Goal: Find specific page/section: Find specific page/section

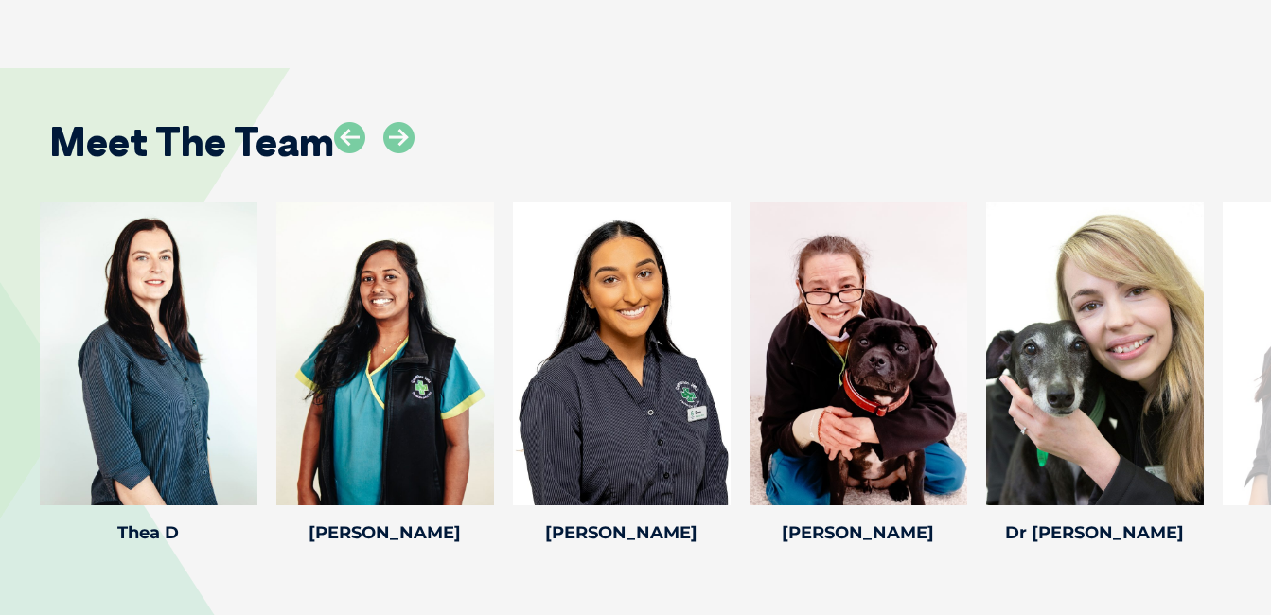
scroll to position [3339, 0]
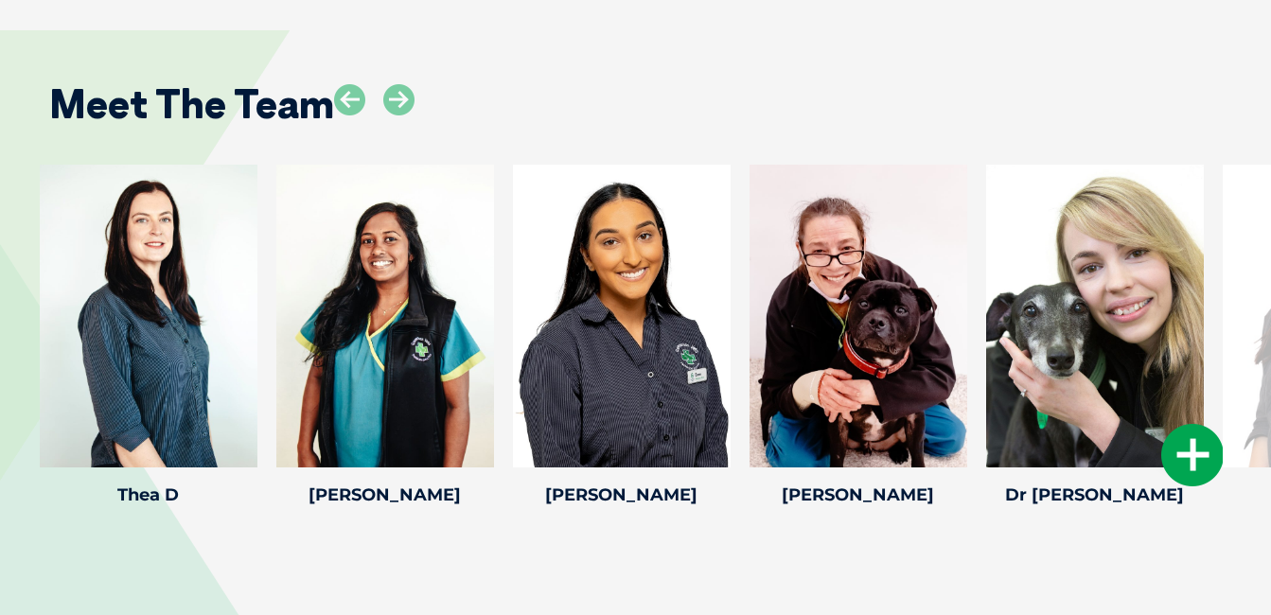
click at [1187, 440] on icon at bounding box center [1192, 455] width 62 height 62
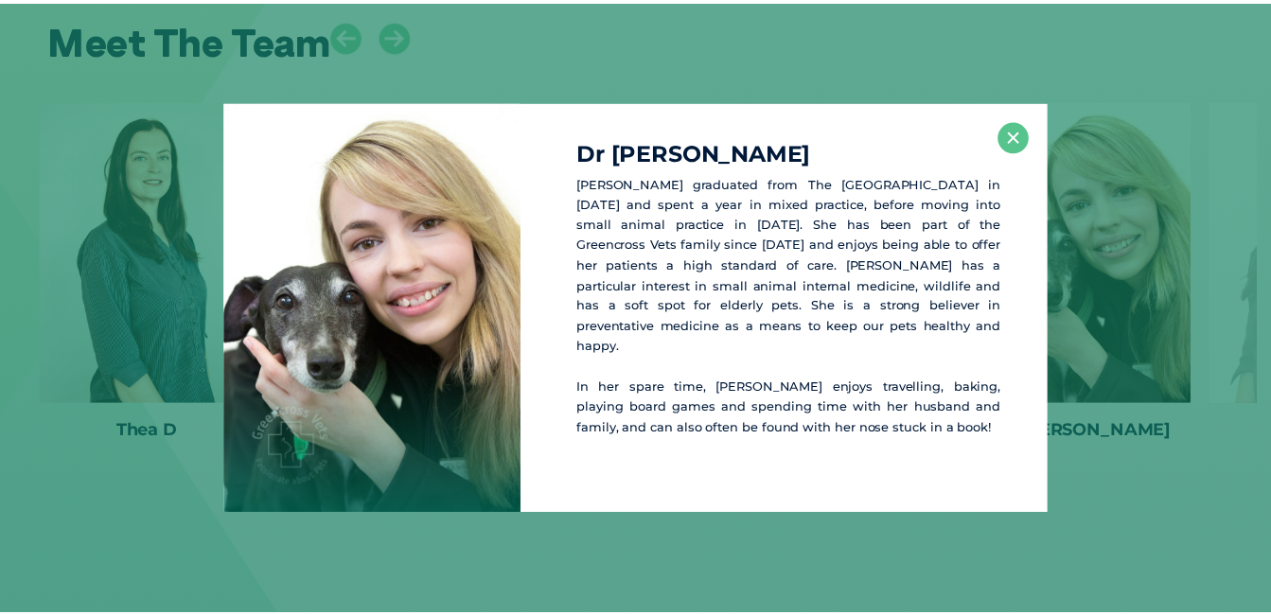
scroll to position [3408, 0]
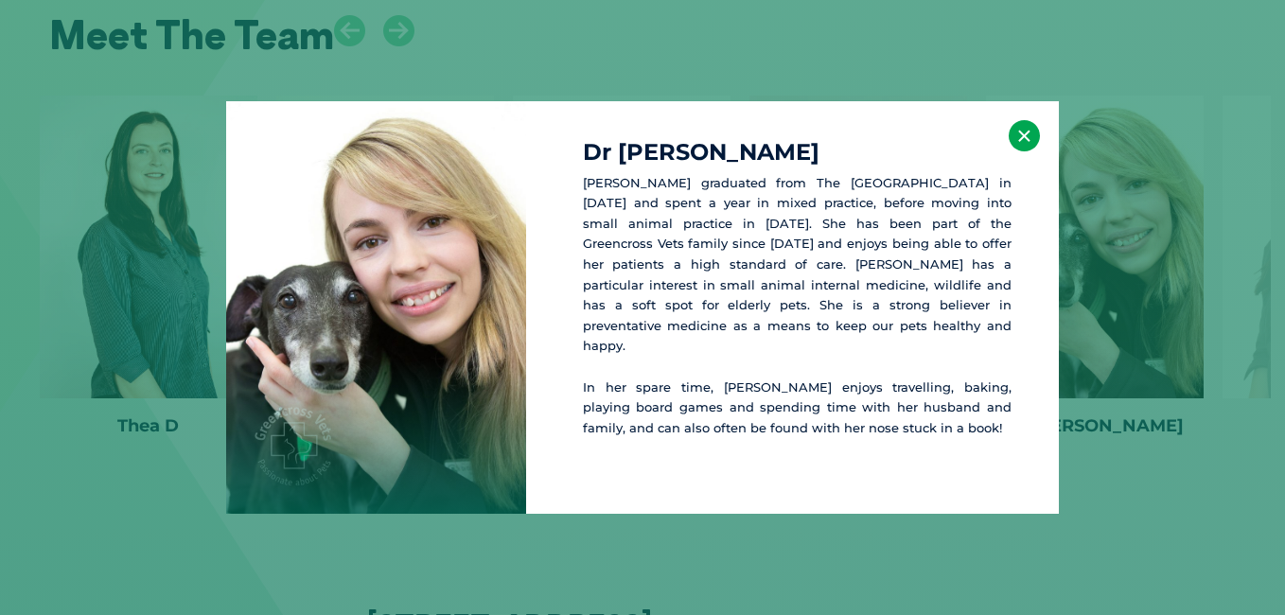
click at [1023, 139] on button "×" at bounding box center [1024, 135] width 31 height 31
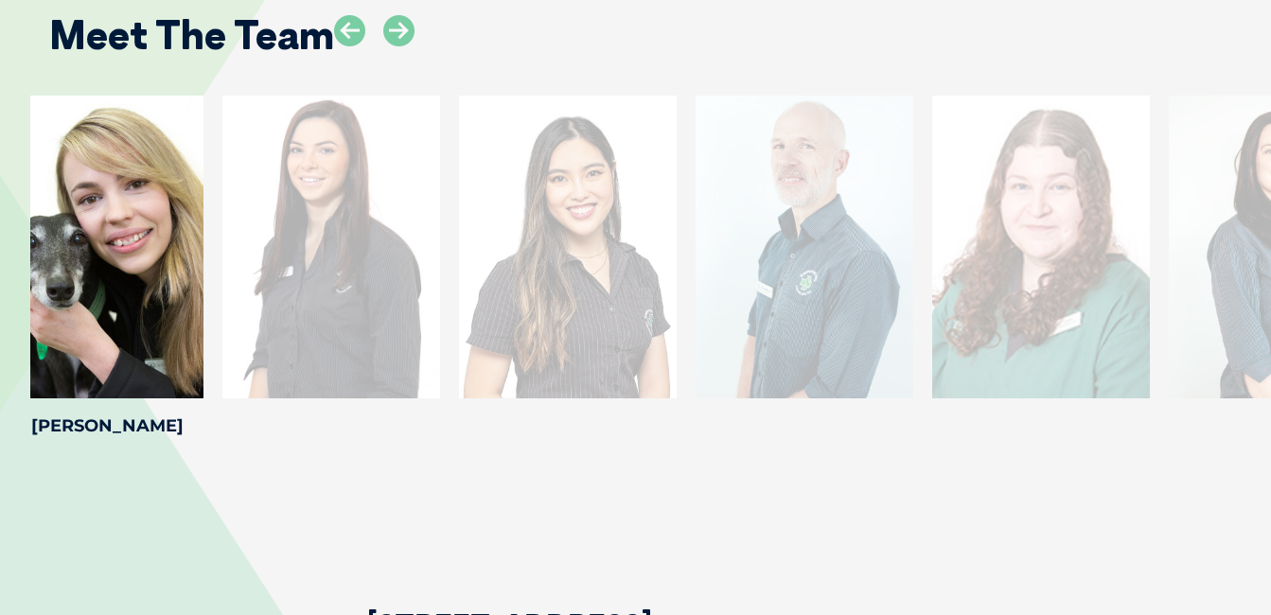
drag, startPoint x: 1255, startPoint y: 205, endPoint x: 255, endPoint y: 289, distance: 1003.7
click at [255, 289] on div at bounding box center [331, 247] width 218 height 303
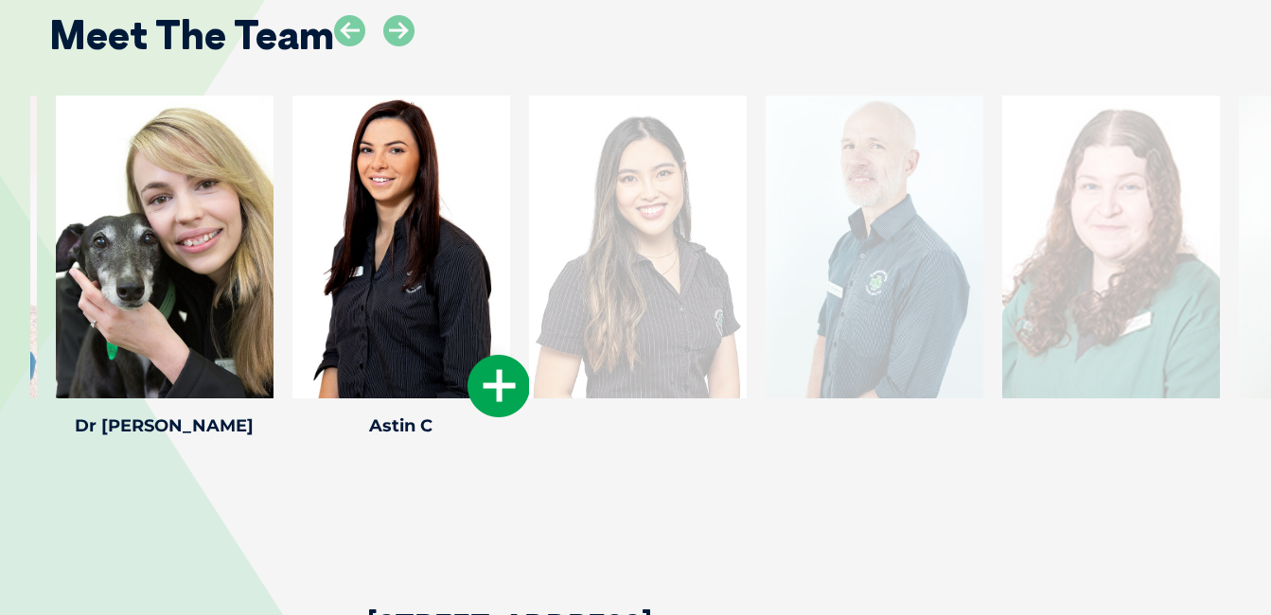
drag, startPoint x: 1063, startPoint y: 195, endPoint x: 366, endPoint y: 239, distance: 697.9
click at [373, 239] on div at bounding box center [401, 247] width 218 height 303
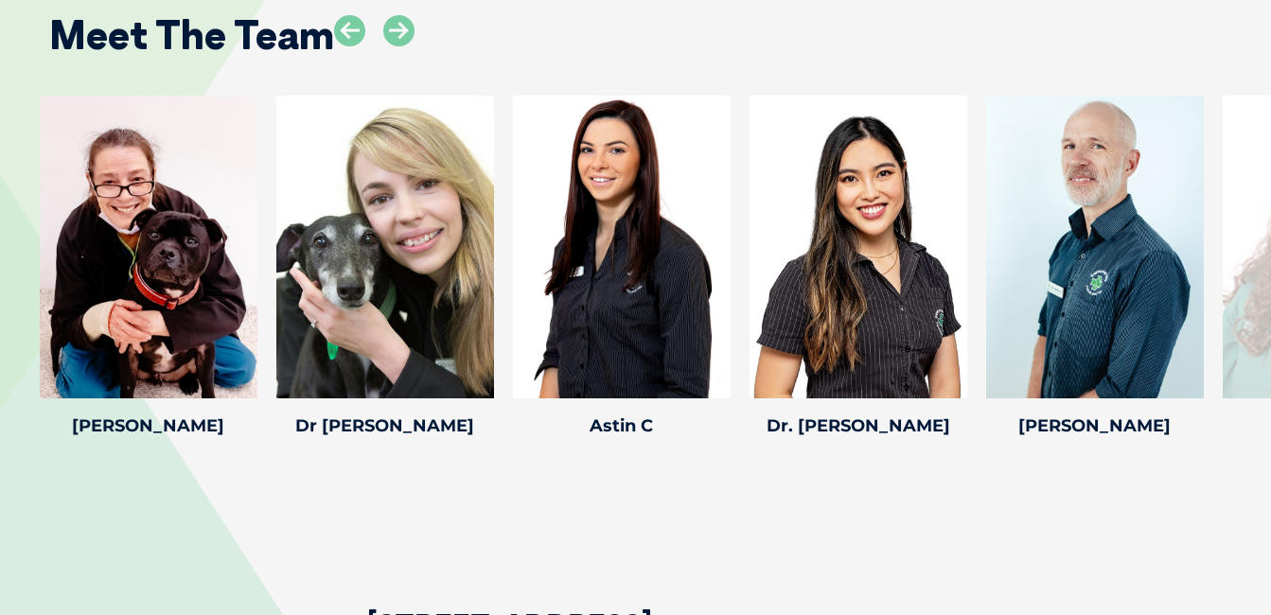
drag, startPoint x: 982, startPoint y: 250, endPoint x: 0, endPoint y: 323, distance: 985.0
click at [400, 15] on icon at bounding box center [398, 30] width 31 height 31
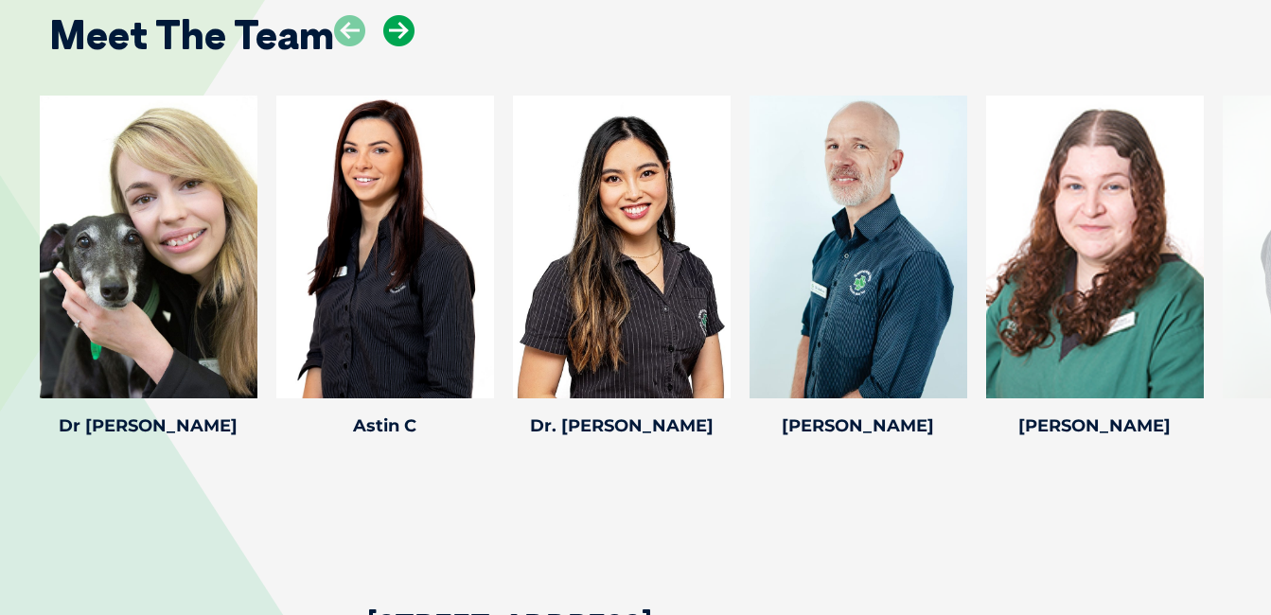
click at [400, 15] on icon at bounding box center [398, 30] width 31 height 31
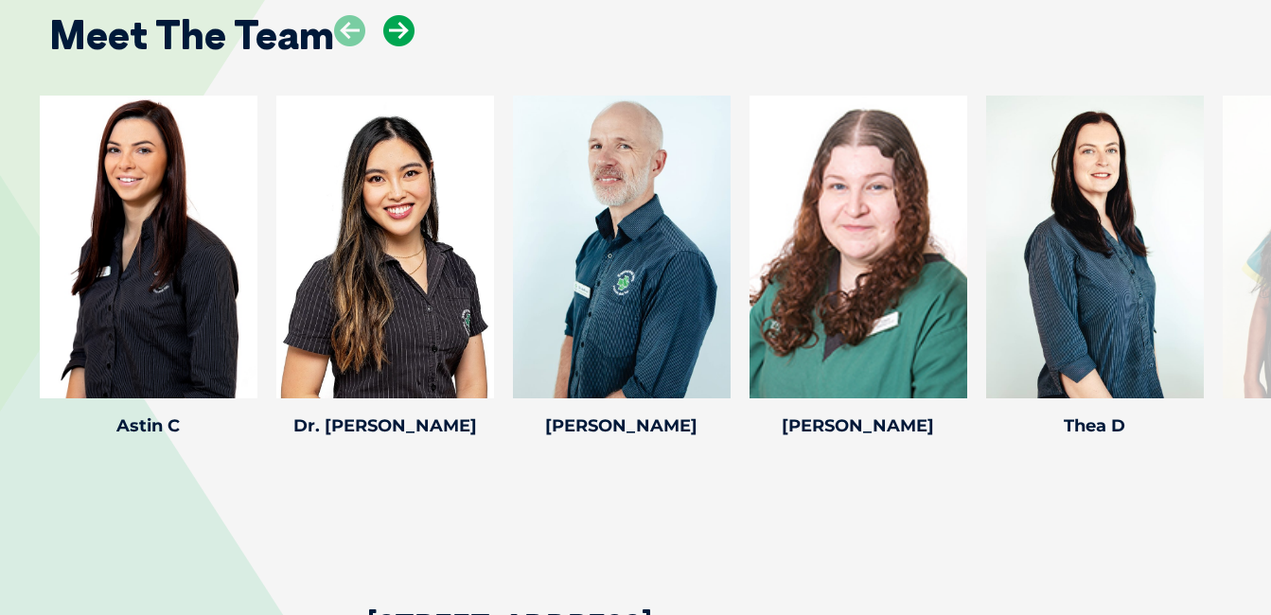
click at [400, 15] on icon at bounding box center [398, 30] width 31 height 31
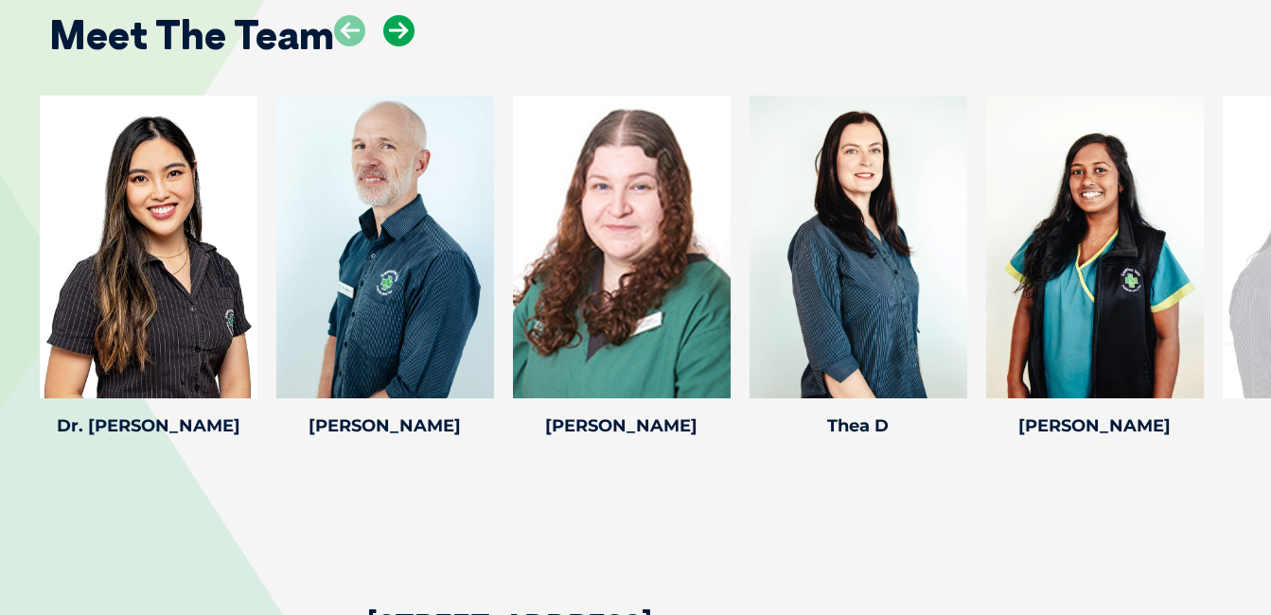
click at [400, 15] on icon at bounding box center [398, 30] width 31 height 31
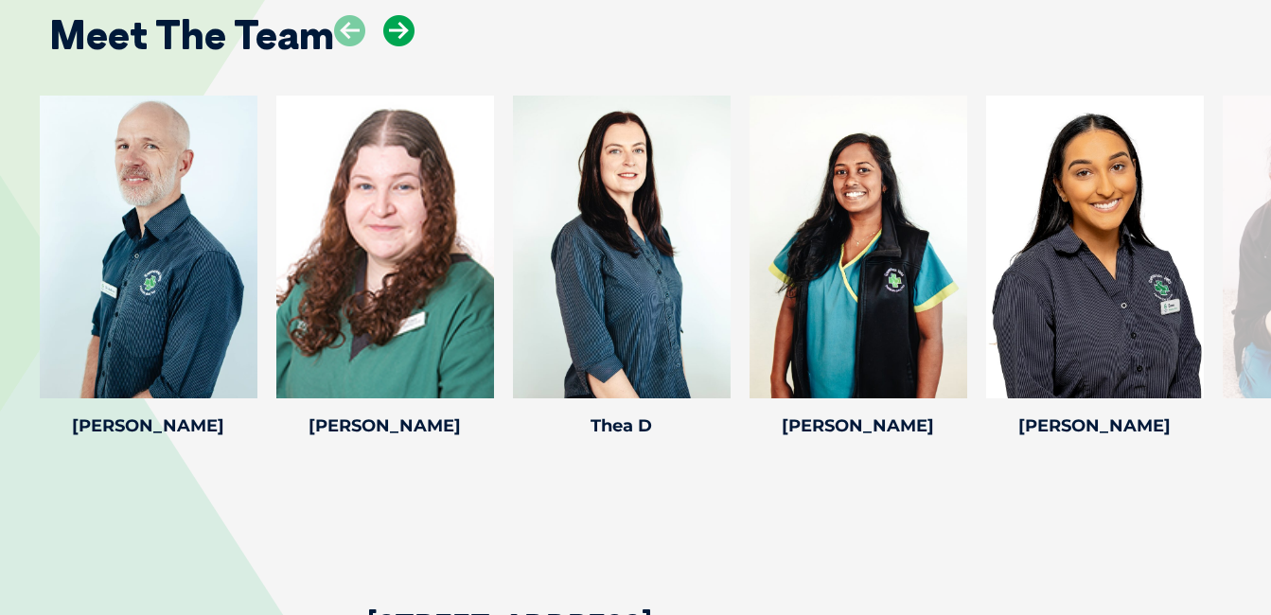
click at [400, 15] on icon at bounding box center [398, 30] width 31 height 31
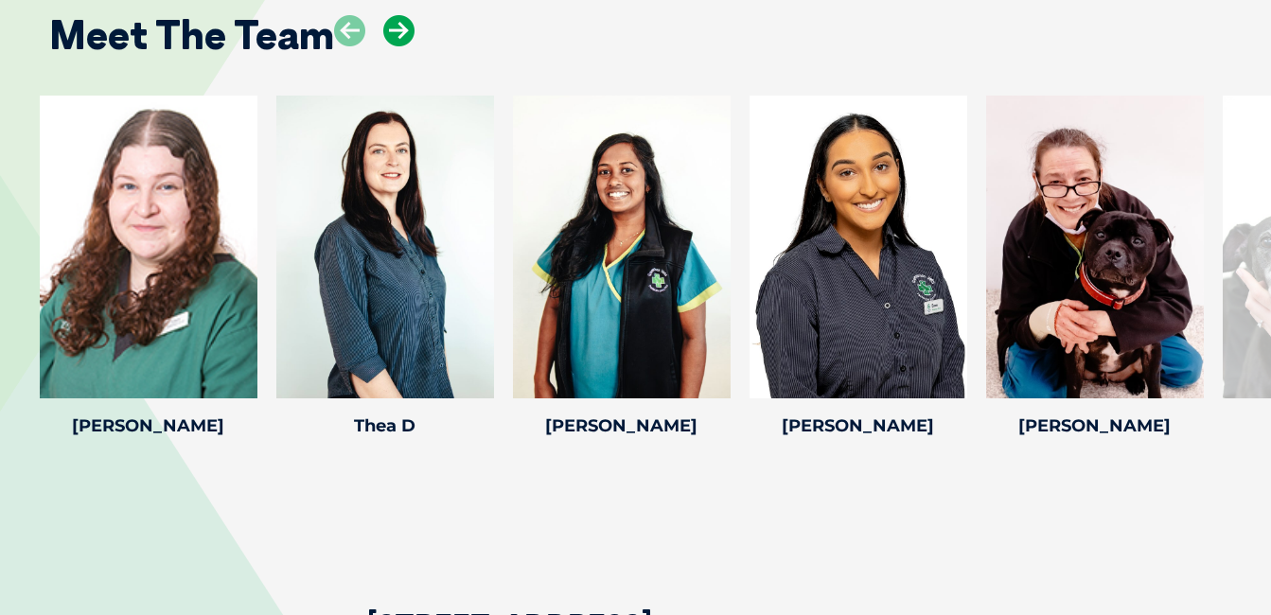
click at [400, 15] on icon at bounding box center [398, 30] width 31 height 31
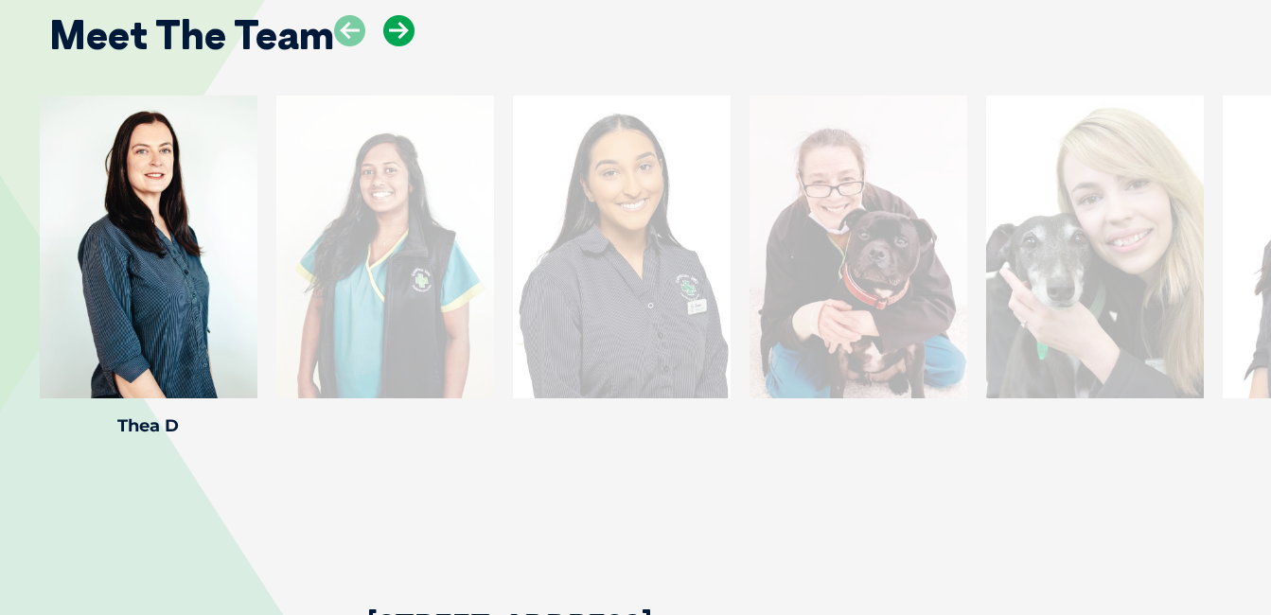
click at [400, 15] on icon at bounding box center [398, 30] width 31 height 31
